Goal: Download file/media

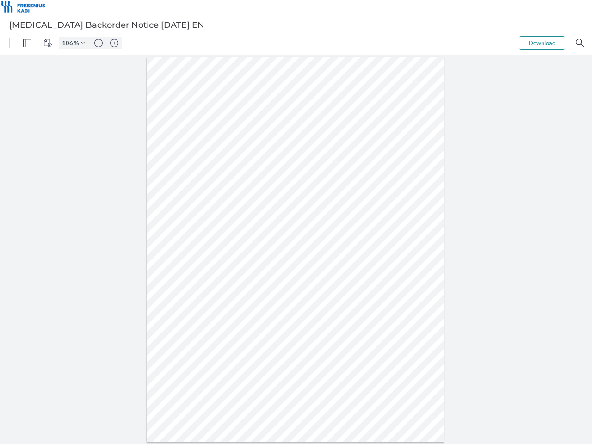
click at [27, 43] on img "Panel" at bounding box center [27, 43] width 8 height 8
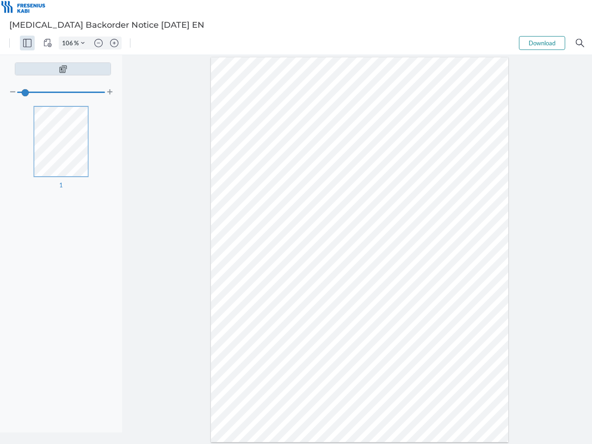
click at [48, 43] on img "View Controls" at bounding box center [47, 43] width 8 height 8
click at [69, 43] on input "106" at bounding box center [66, 43] width 15 height 8
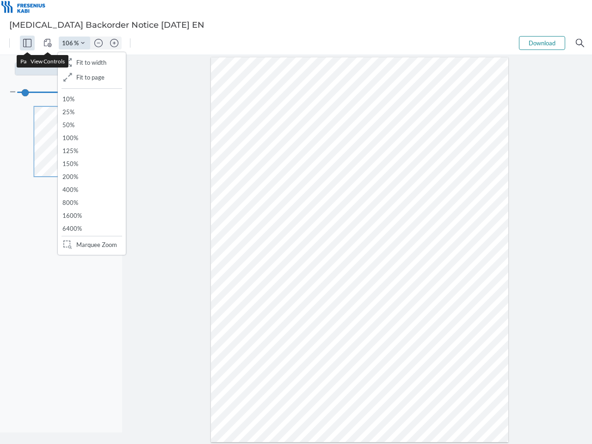
click at [83, 43] on img "Zoom Controls" at bounding box center [83, 43] width 4 height 4
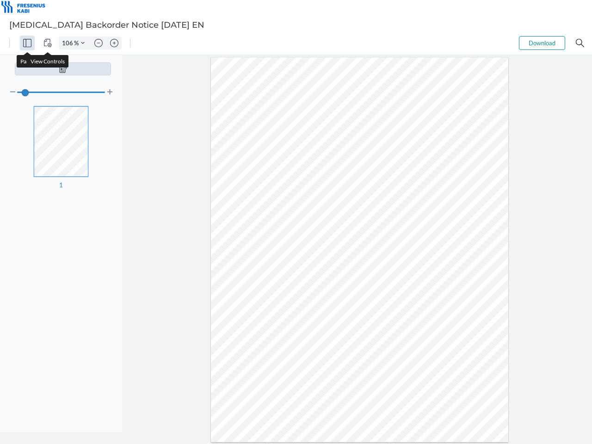
click at [98, 43] on img "Zoom out" at bounding box center [98, 43] width 8 height 8
click at [114, 43] on img "Zoom in" at bounding box center [114, 43] width 8 height 8
type input "106"
click at [542, 43] on button "Download" at bounding box center [542, 43] width 46 height 14
click at [580, 43] on img "Search" at bounding box center [579, 43] width 8 height 8
